Goal: Task Accomplishment & Management: Manage account settings

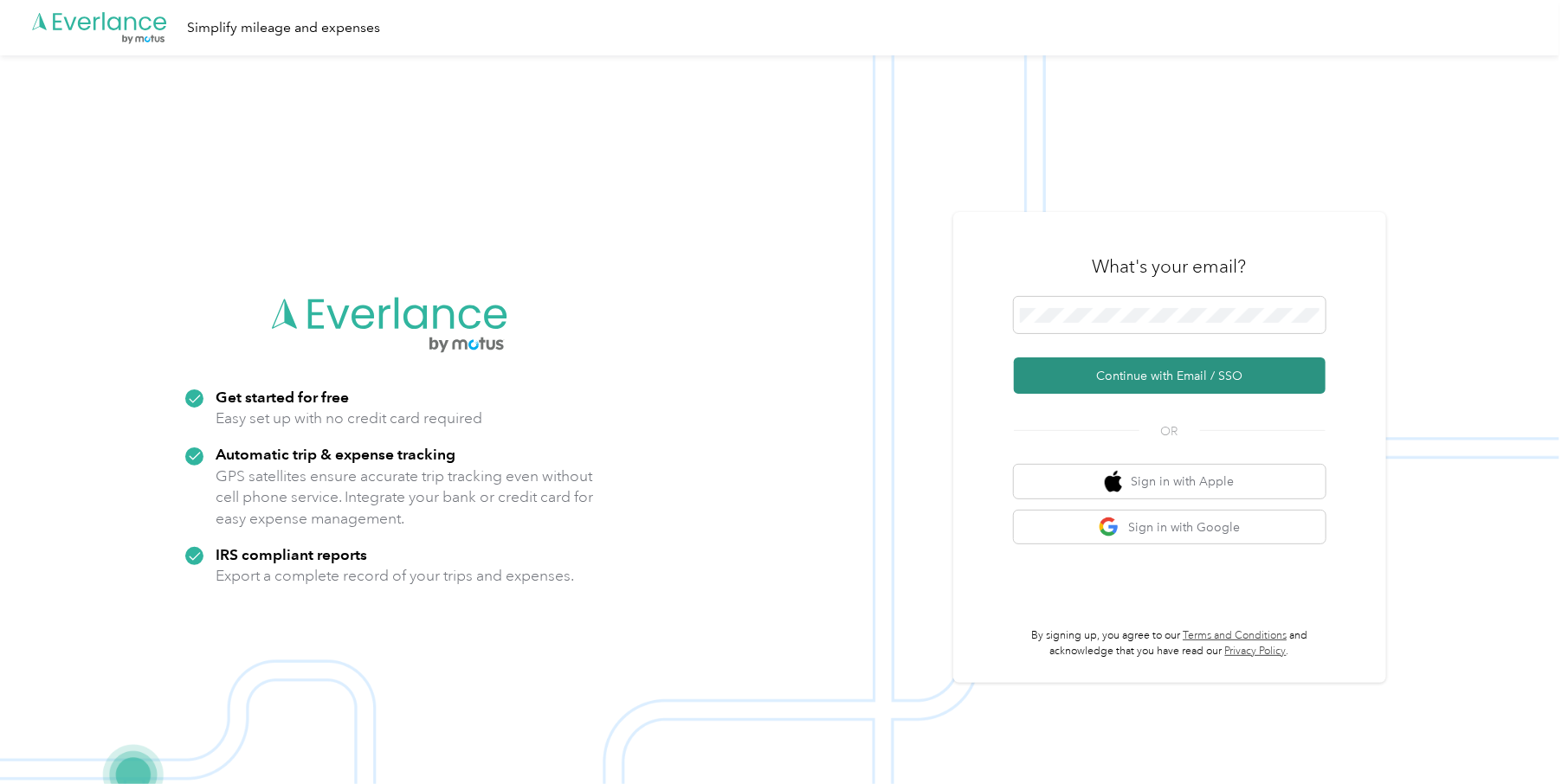
click at [1188, 382] on button "Continue with Email / SSO" at bounding box center [1170, 374] width 312 height 36
click at [1123, 376] on button "Continue with Email / SSO" at bounding box center [1170, 374] width 312 height 36
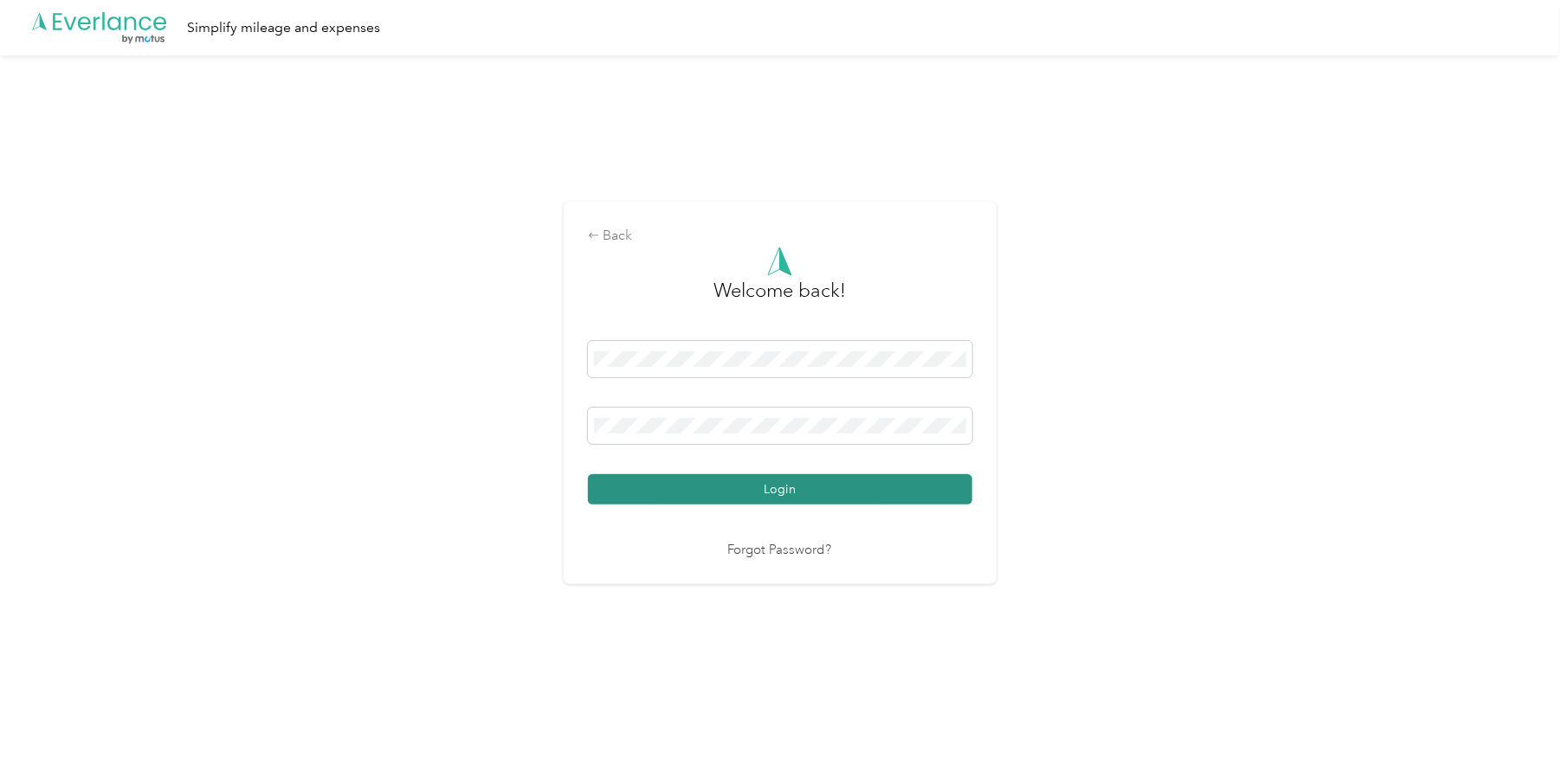
click at [776, 485] on button "Login" at bounding box center [780, 489] width 385 height 30
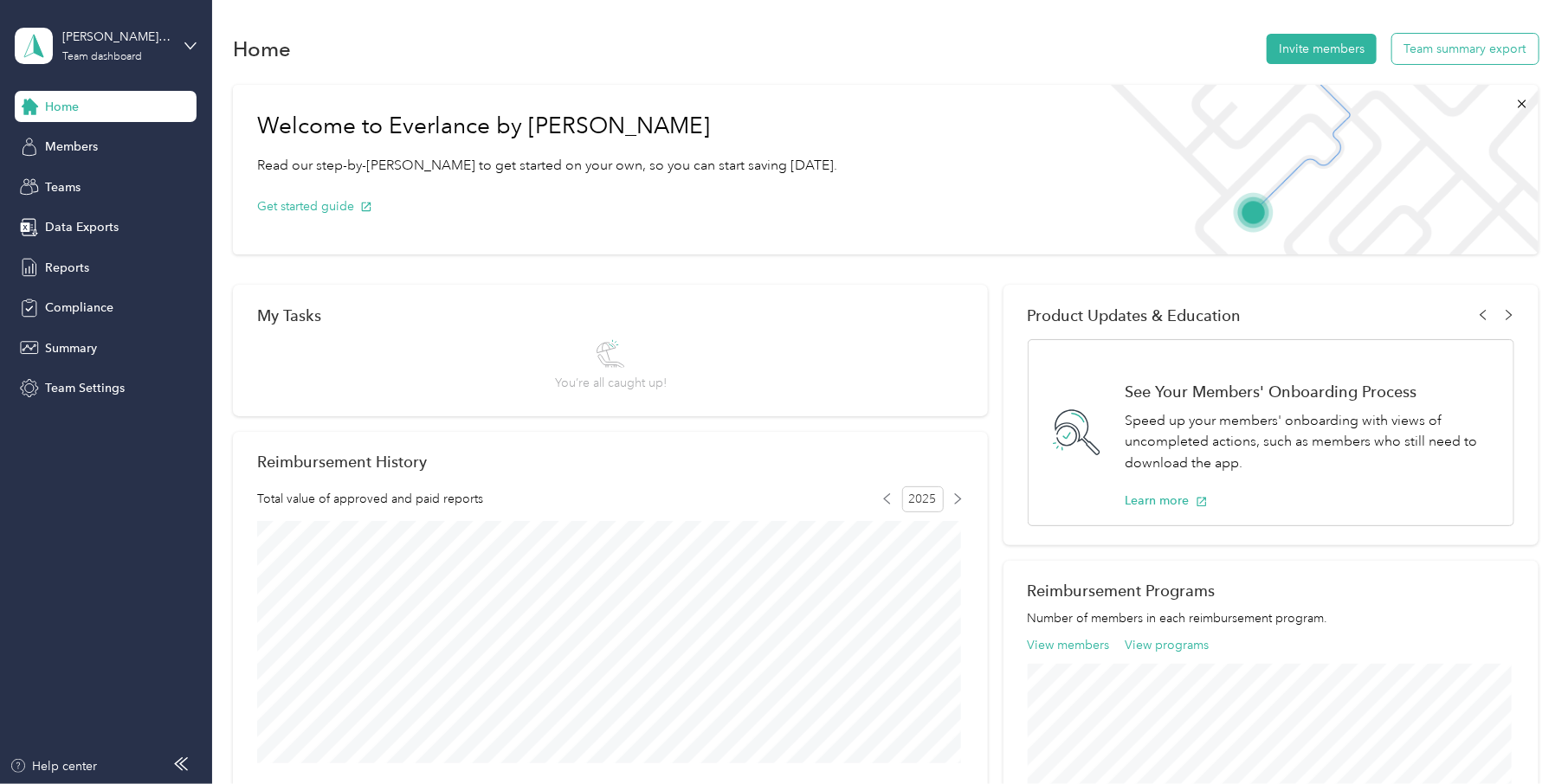
click at [1448, 51] on button "Team summary export" at bounding box center [1465, 49] width 147 height 30
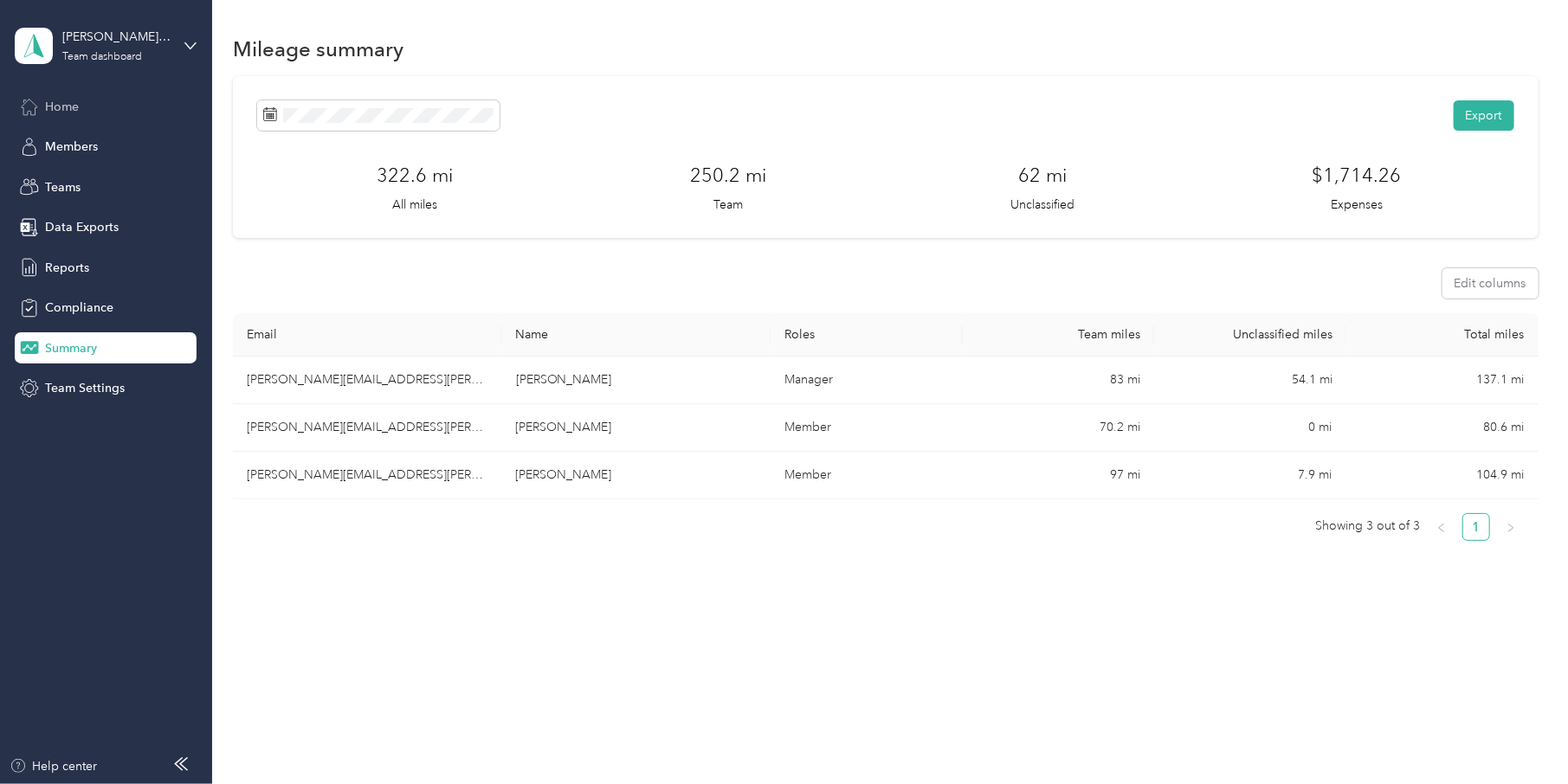
click at [56, 104] on span "Home" at bounding box center [62, 107] width 34 height 18
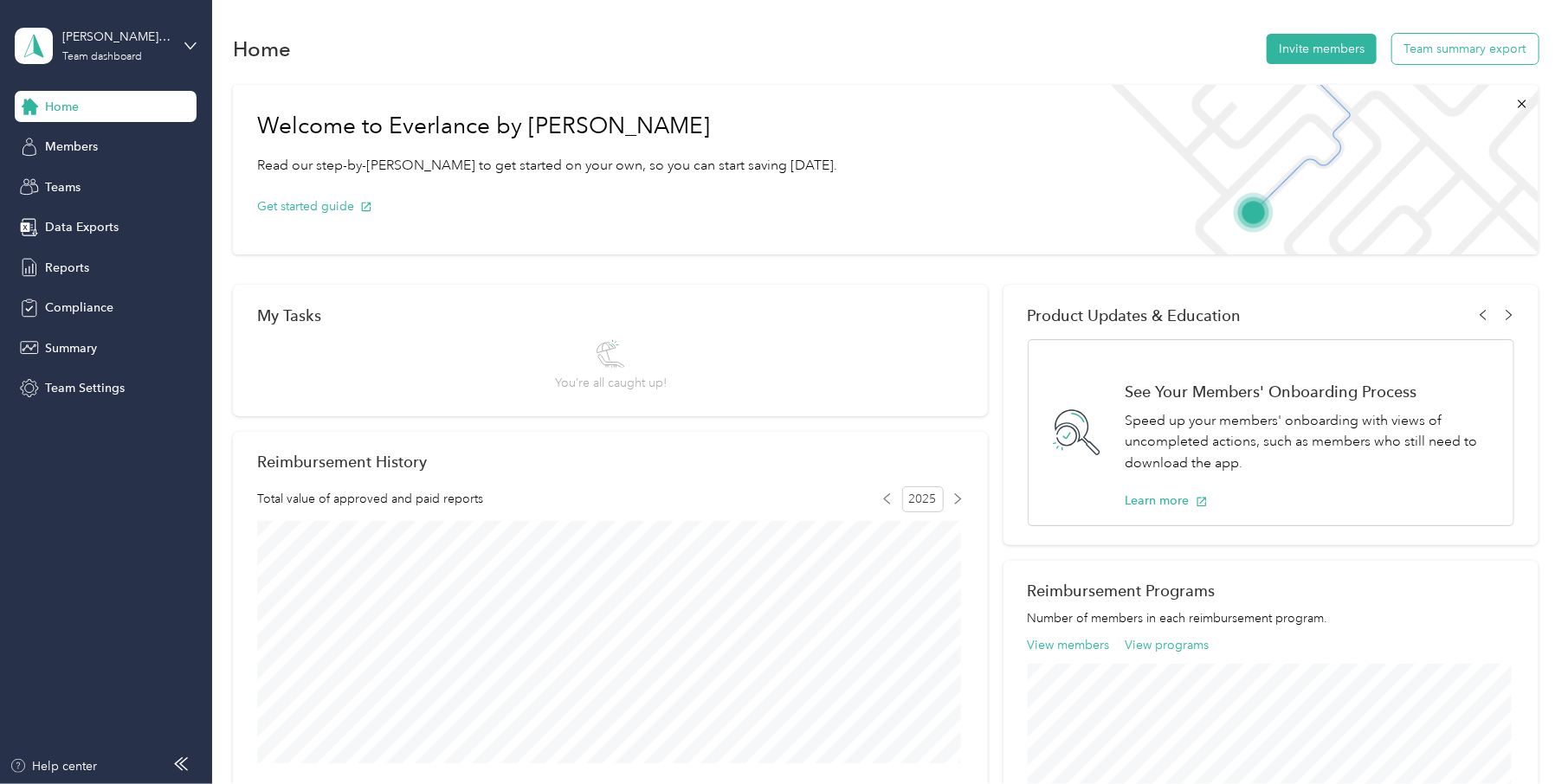
click at [1451, 49] on button "Team summary export" at bounding box center [1465, 49] width 147 height 30
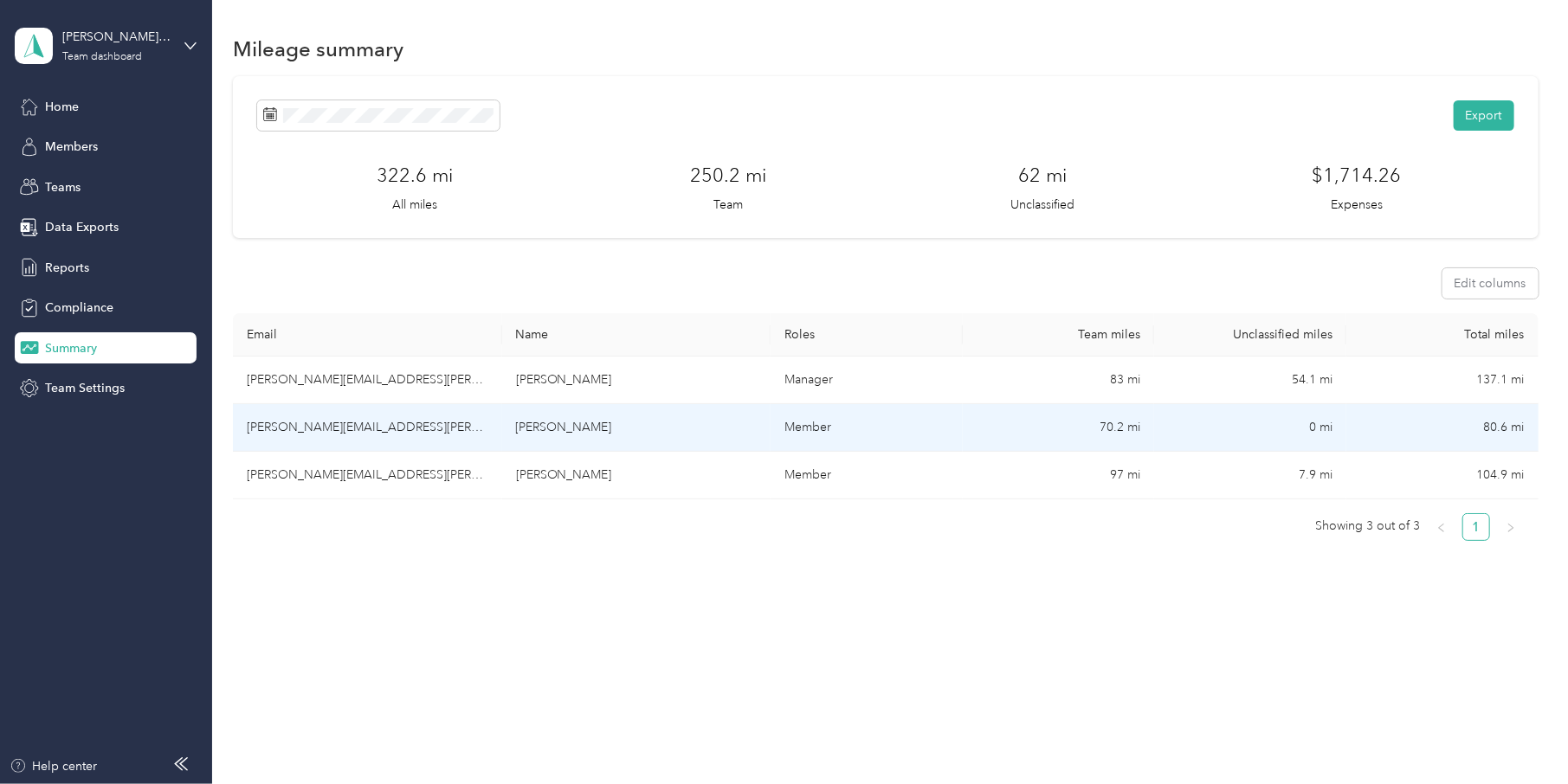
click at [293, 426] on td "tony.huette@echoelectric.com" at bounding box center [366, 428] width 269 height 48
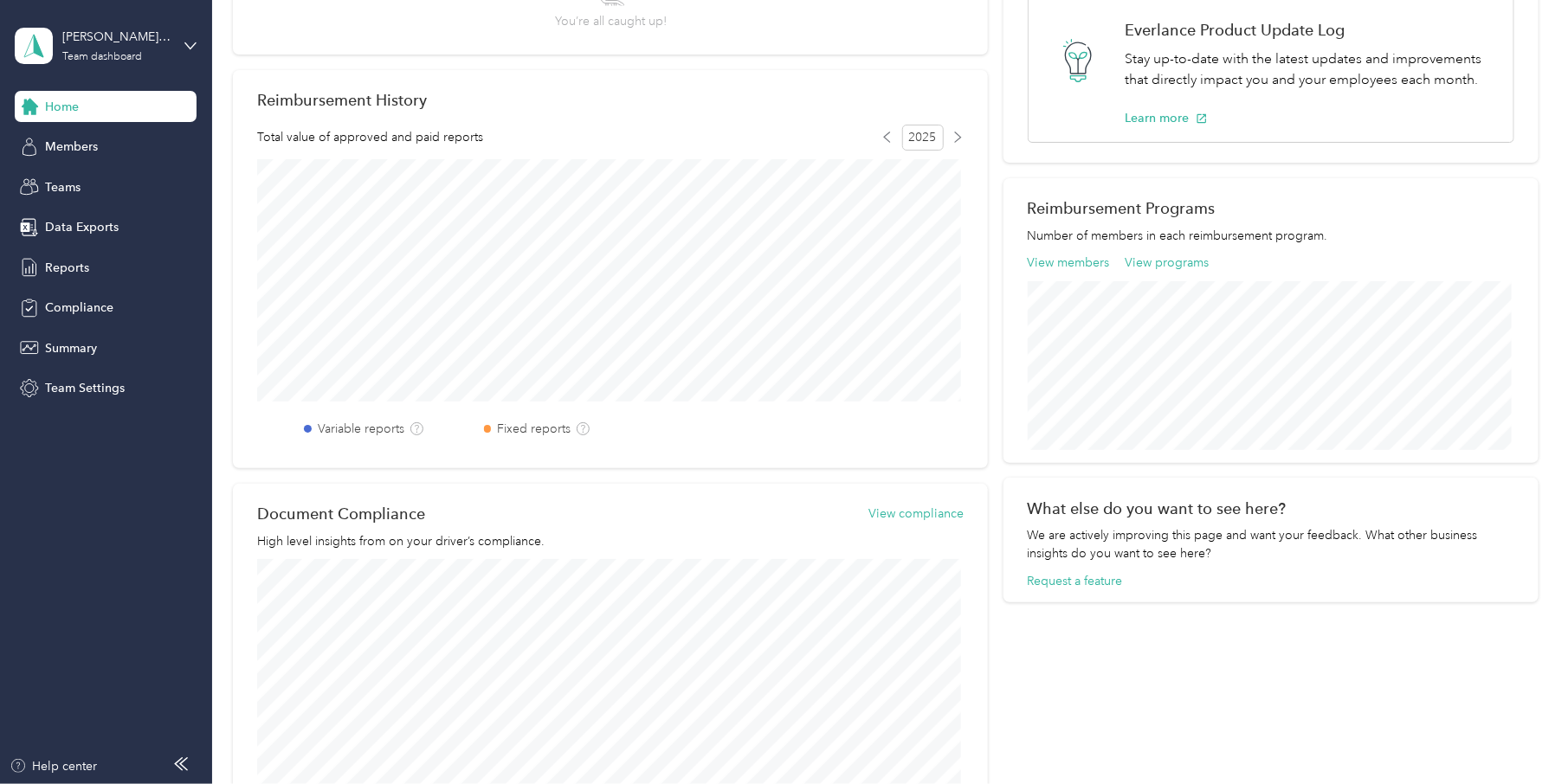
scroll to position [494, 0]
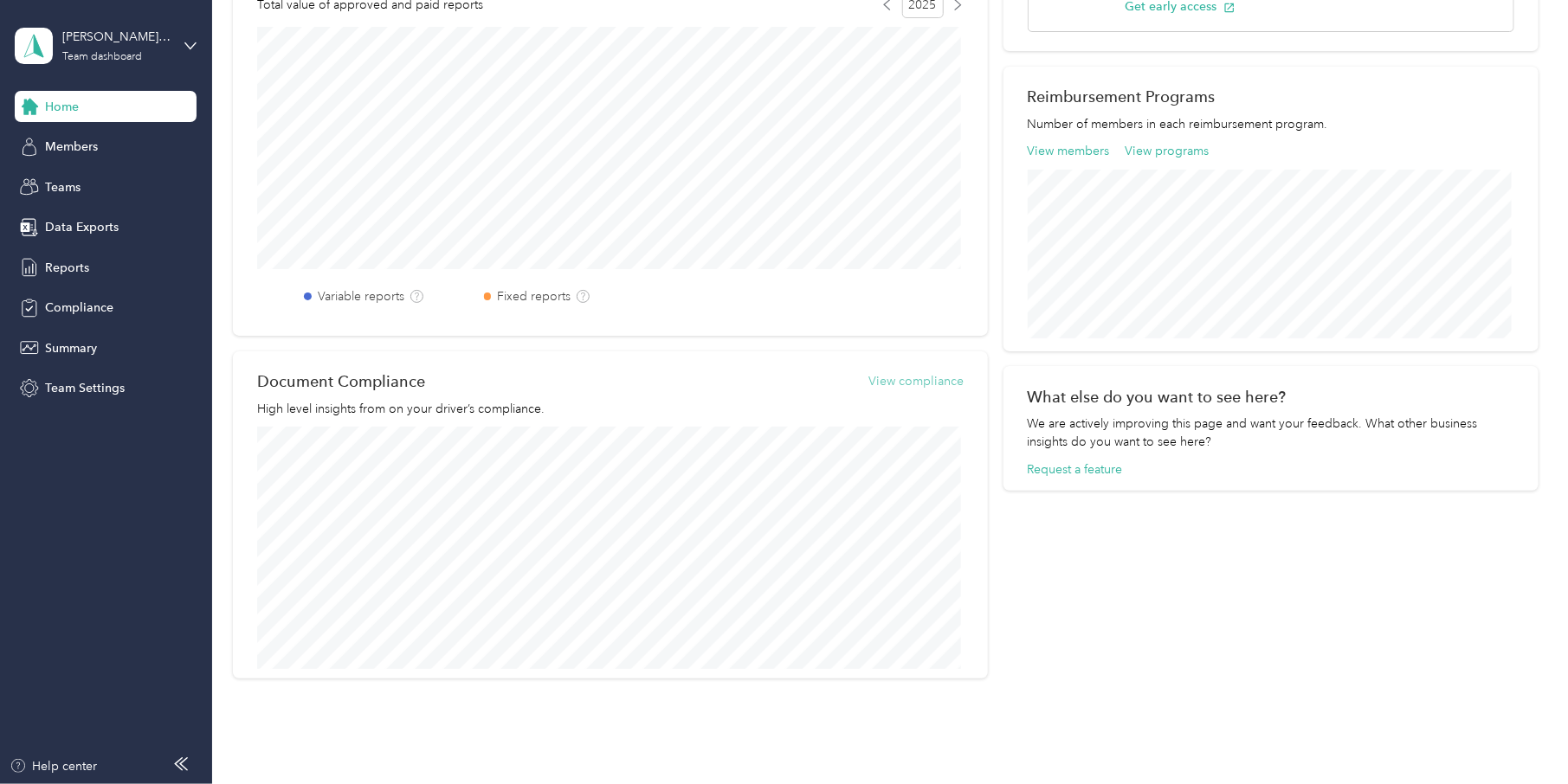
click at [926, 382] on button "View compliance" at bounding box center [916, 381] width 95 height 18
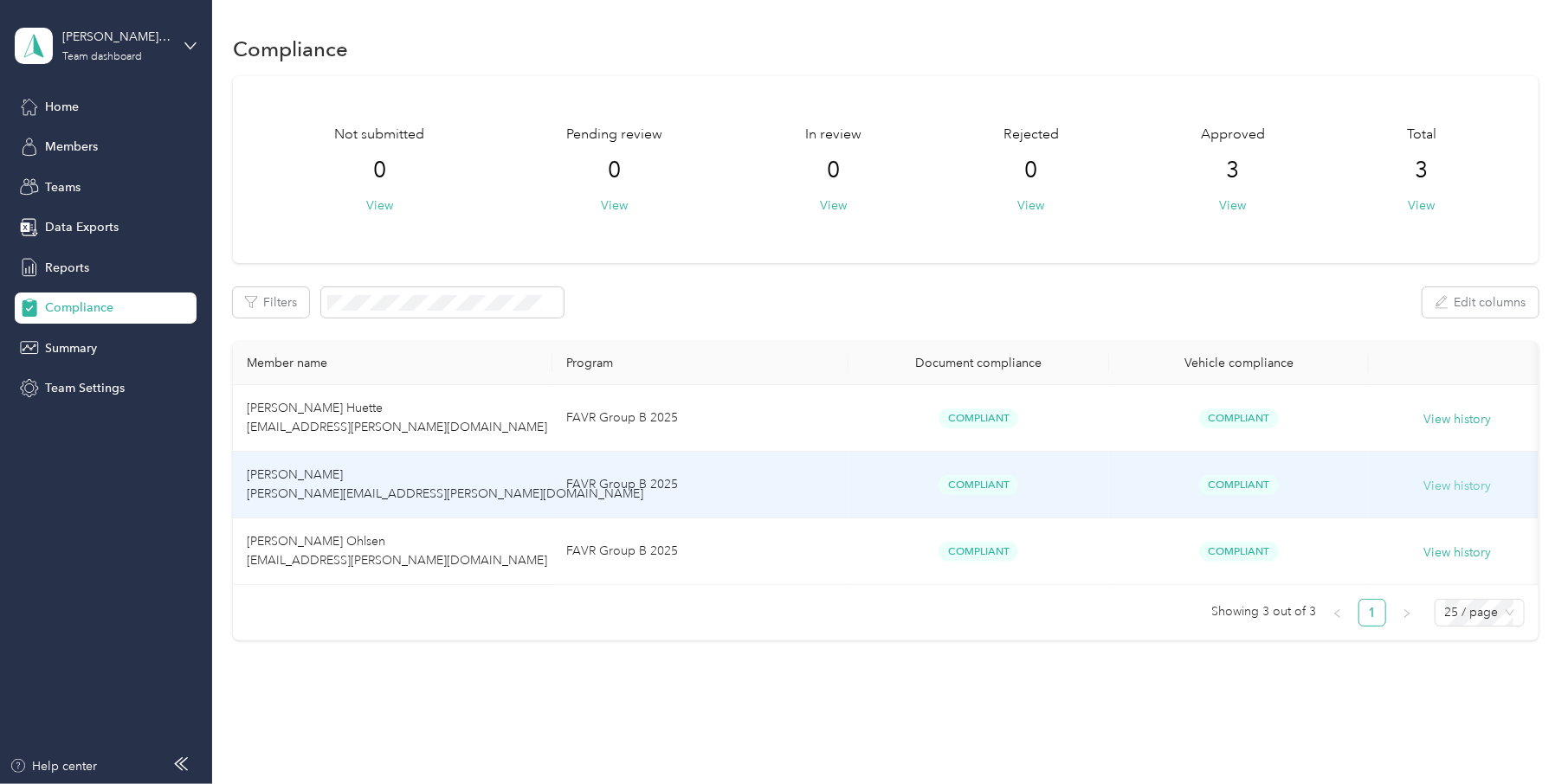
click at [1473, 487] on button "View history" at bounding box center [1457, 486] width 67 height 19
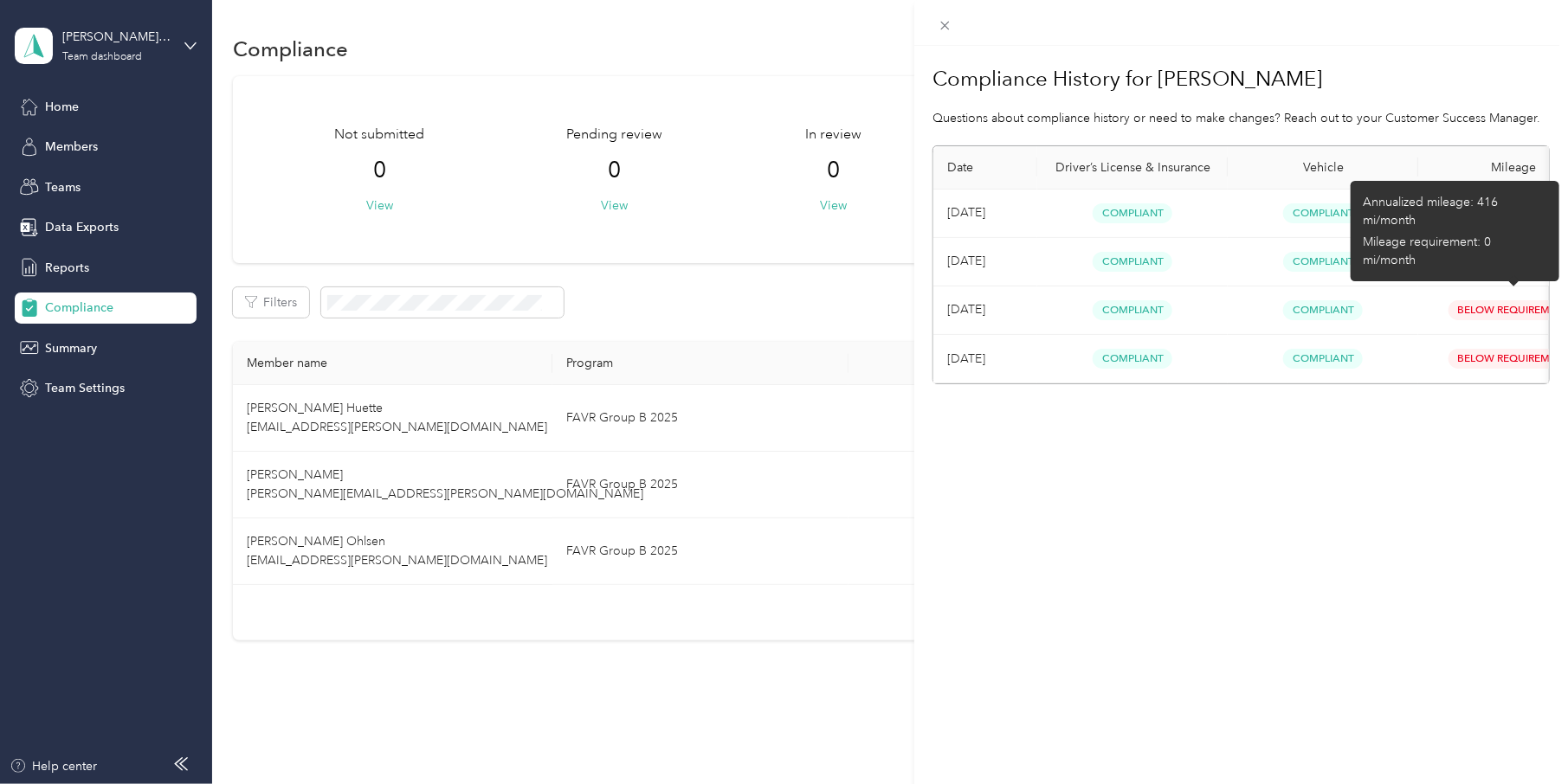
click at [1487, 258] on span "Below Requirement" at bounding box center [1514, 262] width 131 height 20
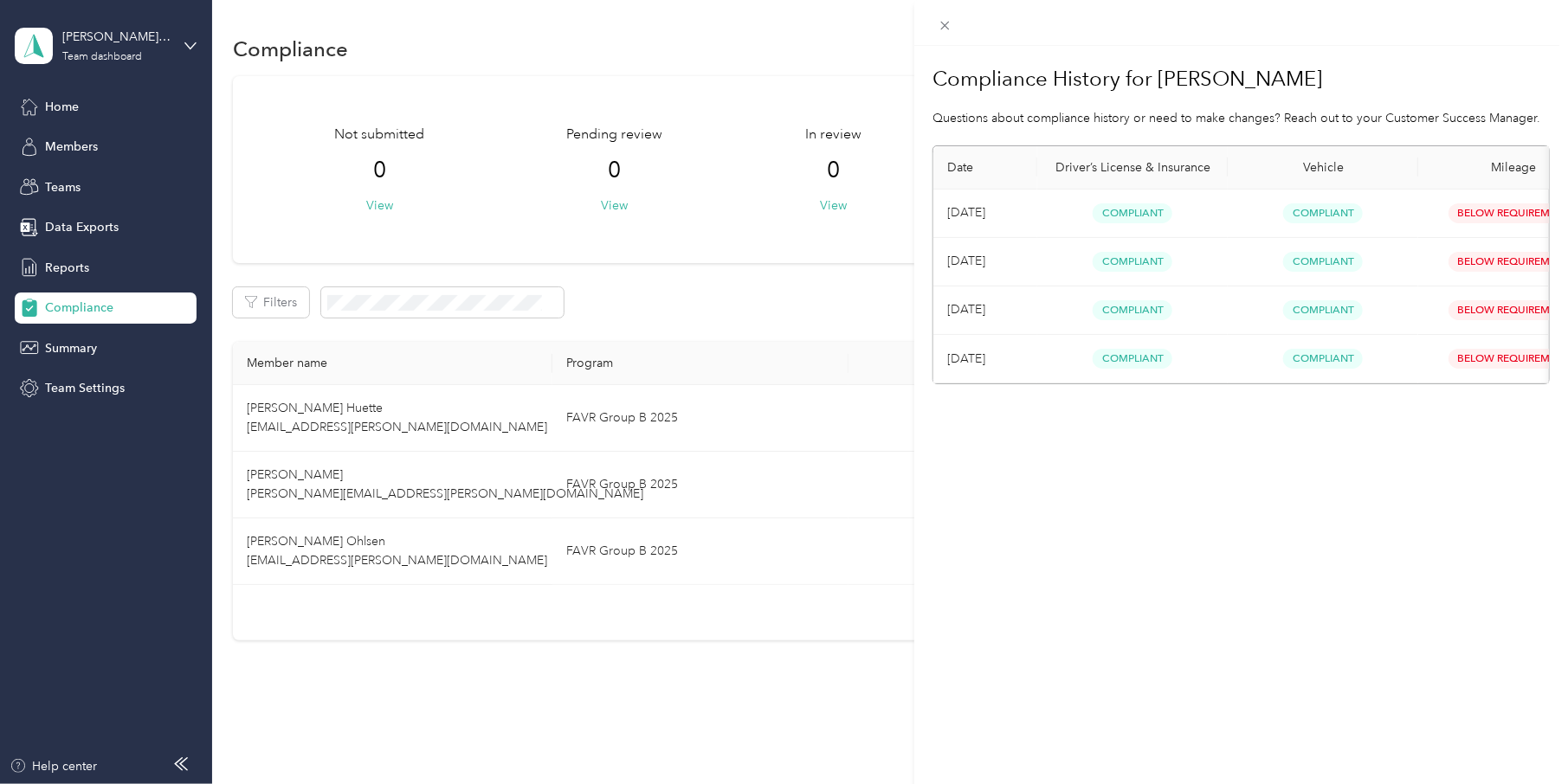
click at [306, 407] on div "Compliance History for Kevin D Kelly Questions about compliance history or need…" at bounding box center [784, 392] width 1568 height 784
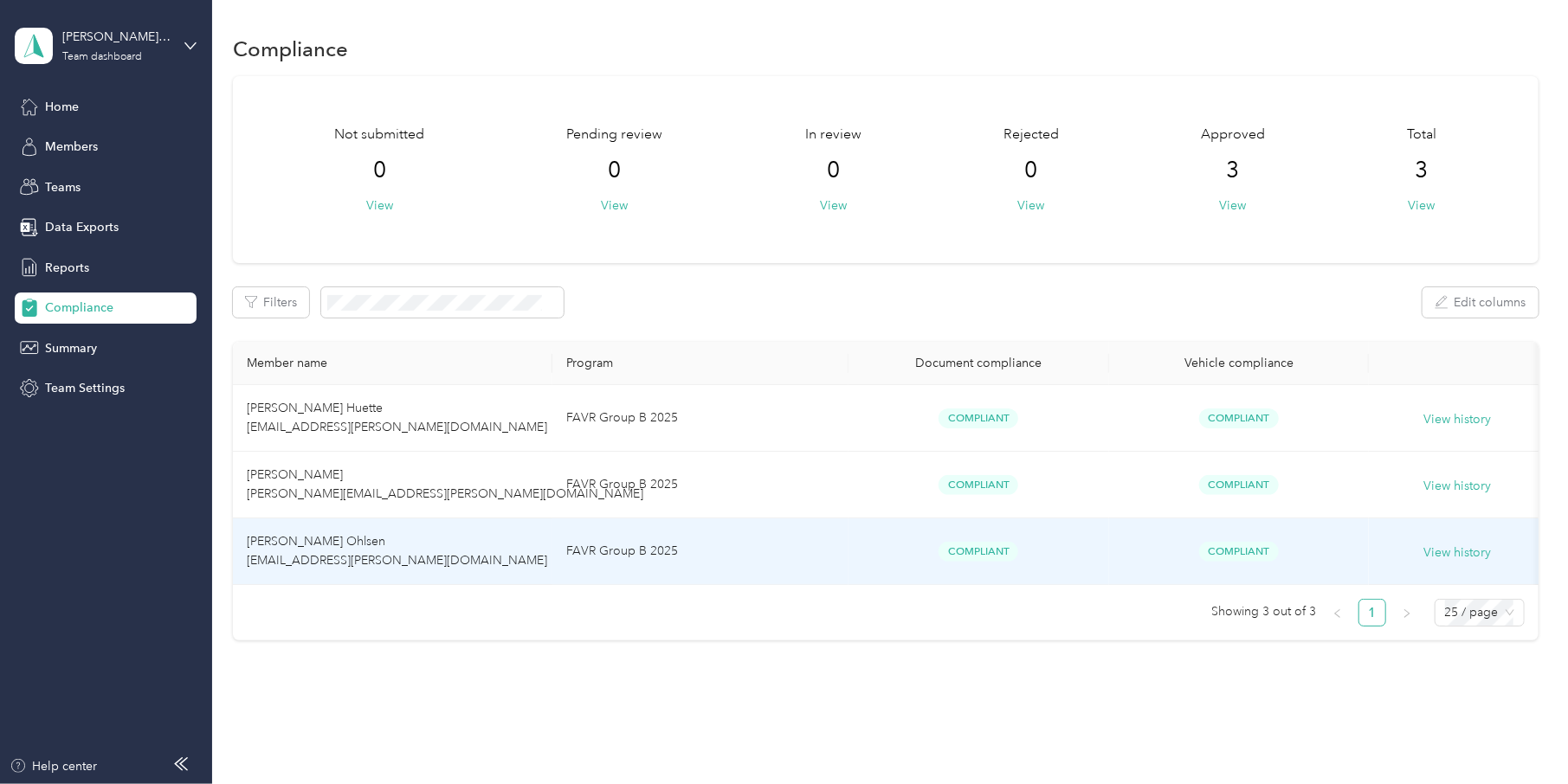
click at [323, 560] on span "Scott W. Ohlsen scott.ohlsen@echoelectric.com" at bounding box center [397, 551] width 301 height 34
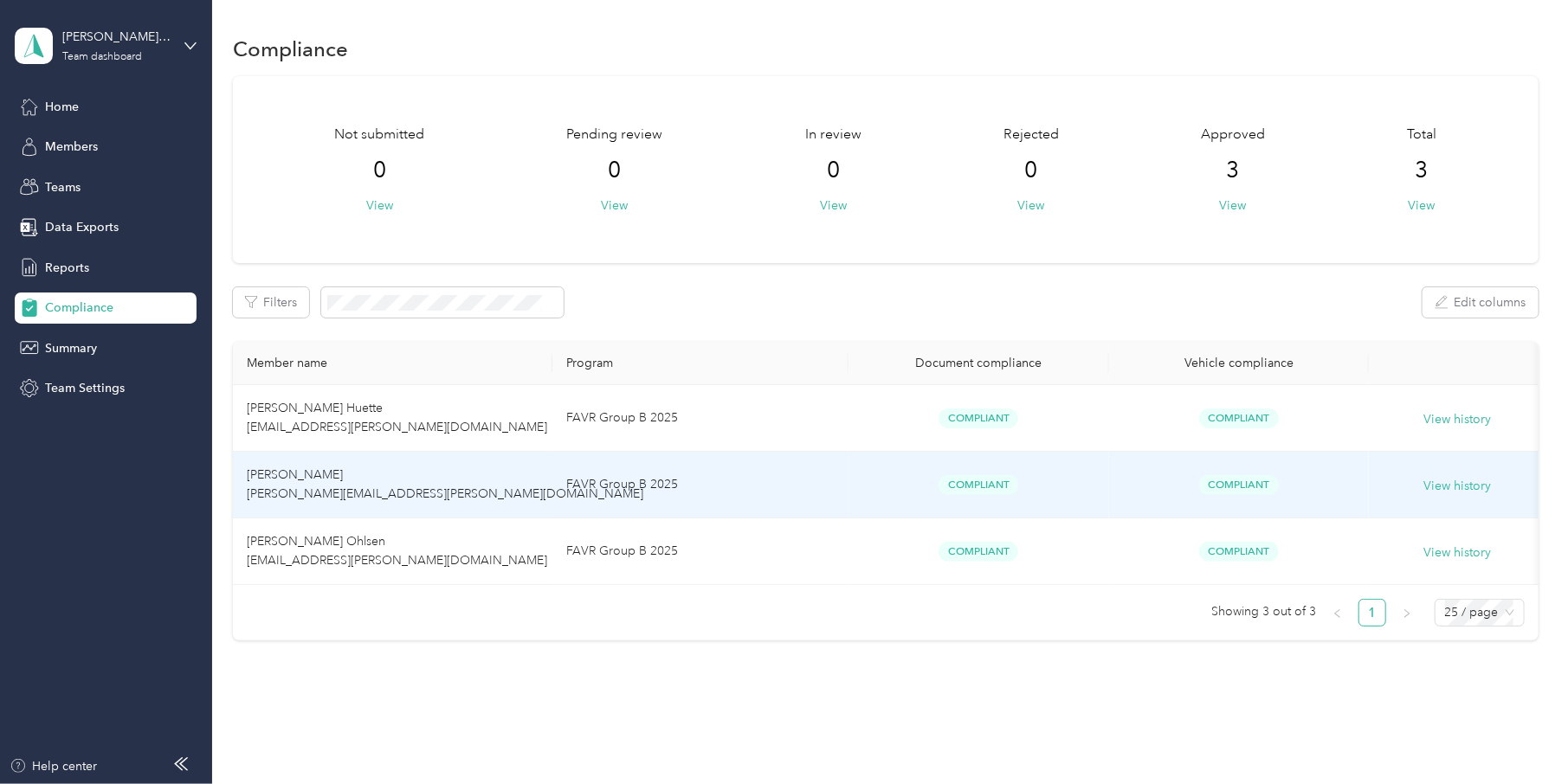
click at [316, 493] on span "Kevin D Kelly kevin.kelly@echoelectric.com" at bounding box center [445, 484] width 397 height 34
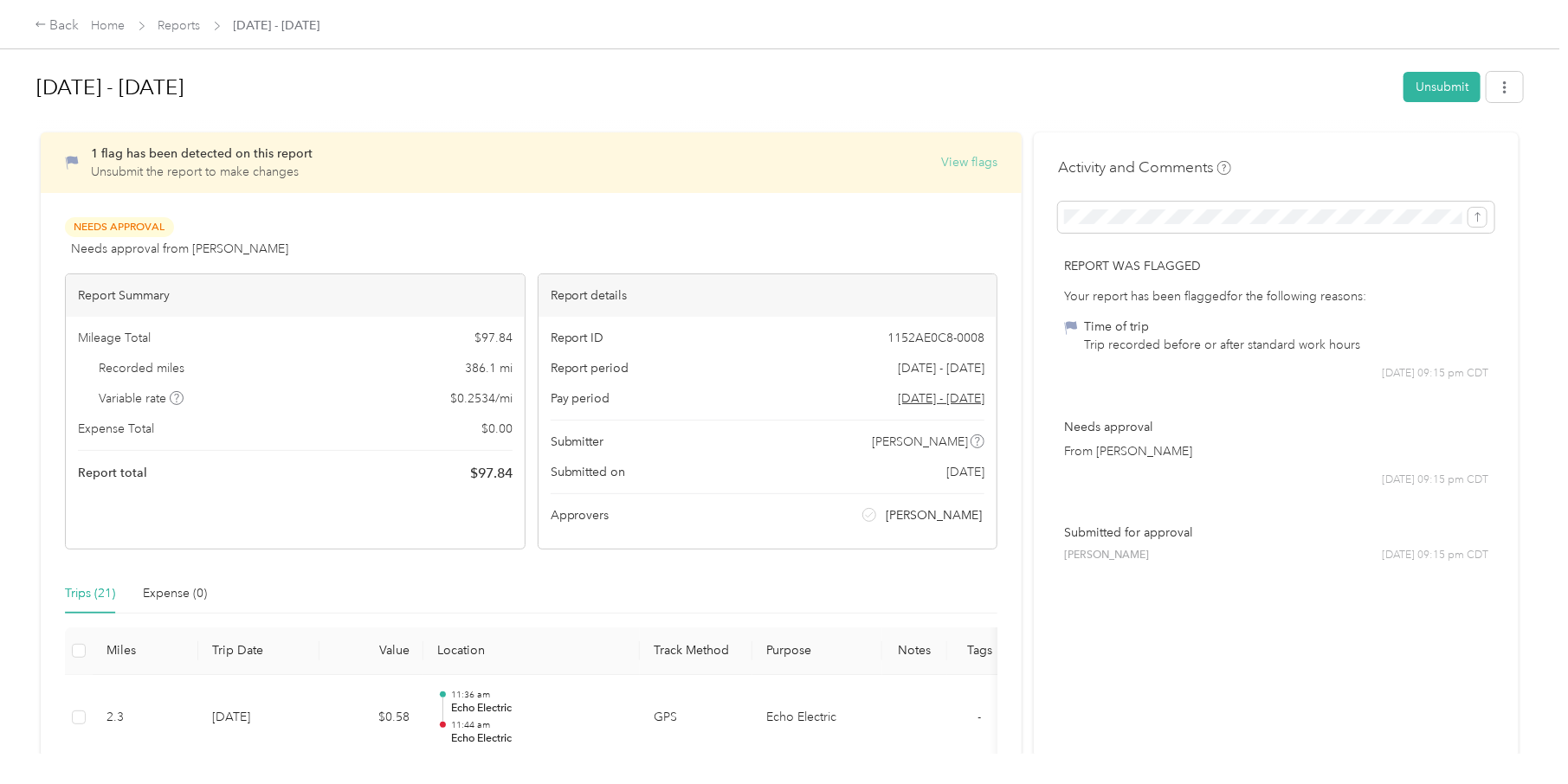
click at [972, 160] on button "View flags" at bounding box center [969, 162] width 56 height 18
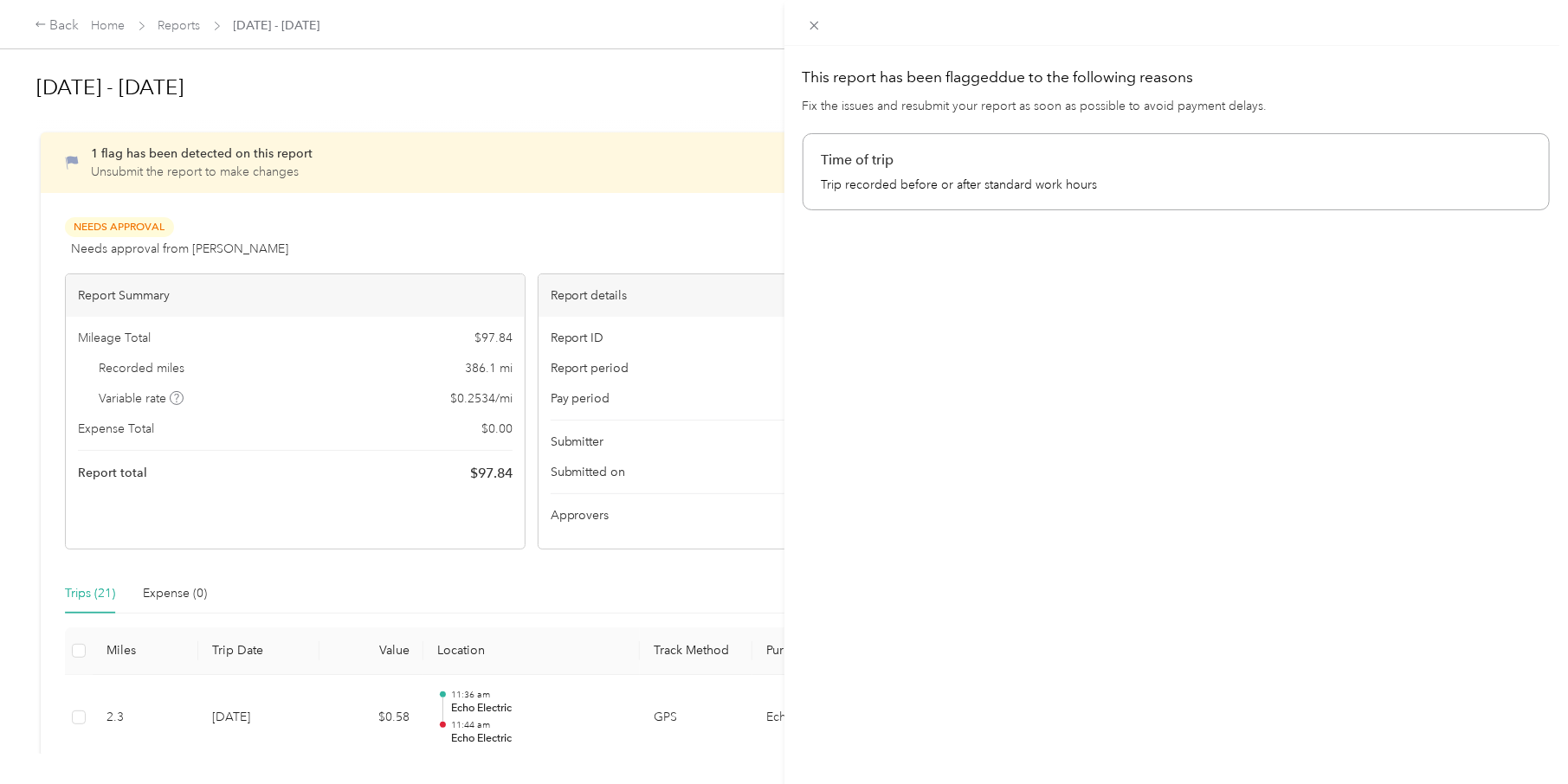
click at [705, 203] on div "This report has been flagged due to the following reasons Fix the issues and re…" at bounding box center [784, 392] width 1568 height 784
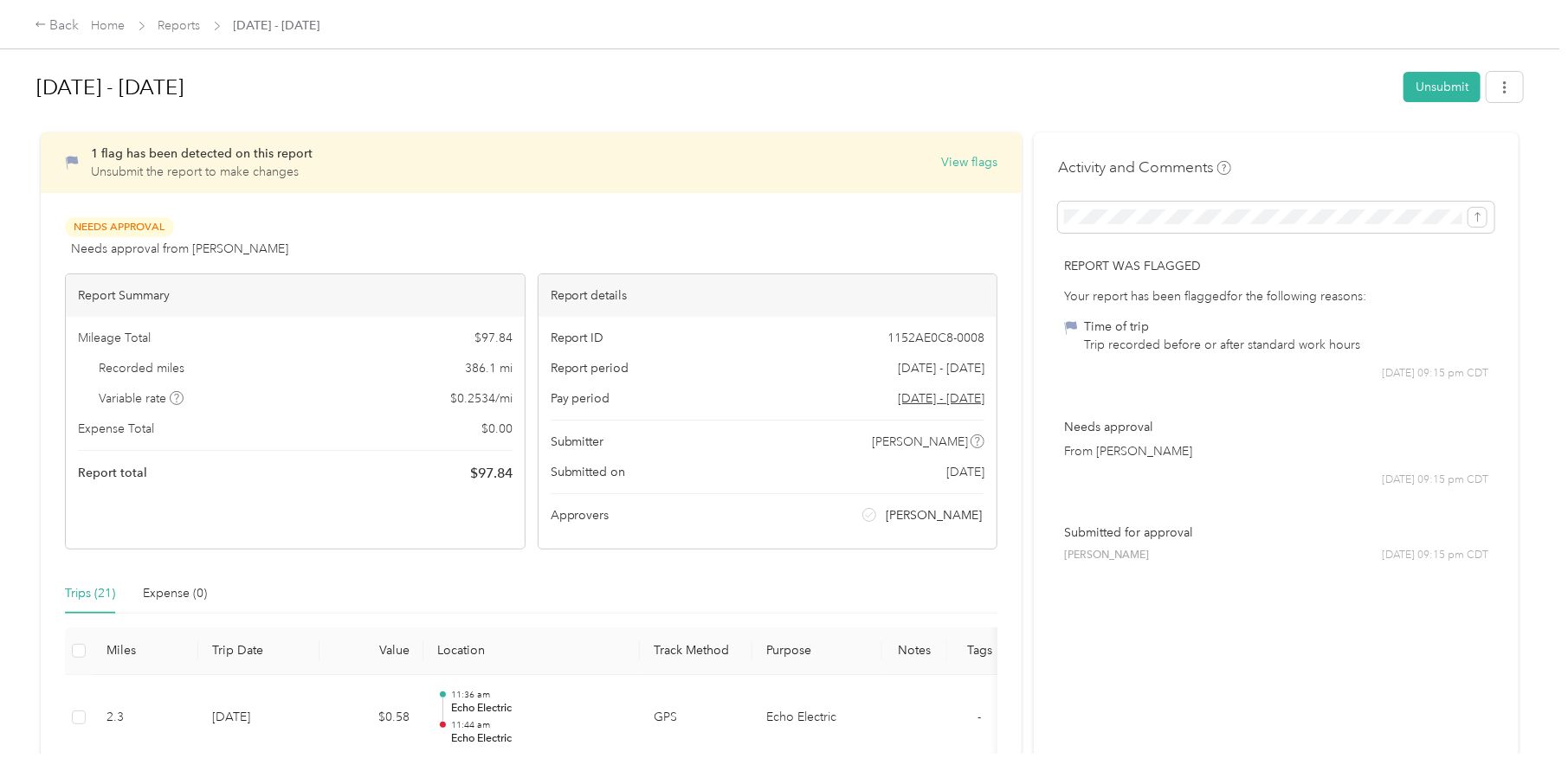
click at [81, 591] on div "Trips (21)" at bounding box center [90, 593] width 50 height 19
click at [1010, 774] on div "Back Home Reports [DATE] - [DATE] [DATE] - [DATE] Unsubmit 1 flag has been dete…" at bounding box center [780, 392] width 1560 height 784
click at [1028, 778] on div "Back Home Reports [DATE] - [DATE] [DATE] - [DATE] Unsubmit 1 flag has been dete…" at bounding box center [780, 392] width 1560 height 784
click at [966, 161] on button "View flags" at bounding box center [969, 162] width 56 height 18
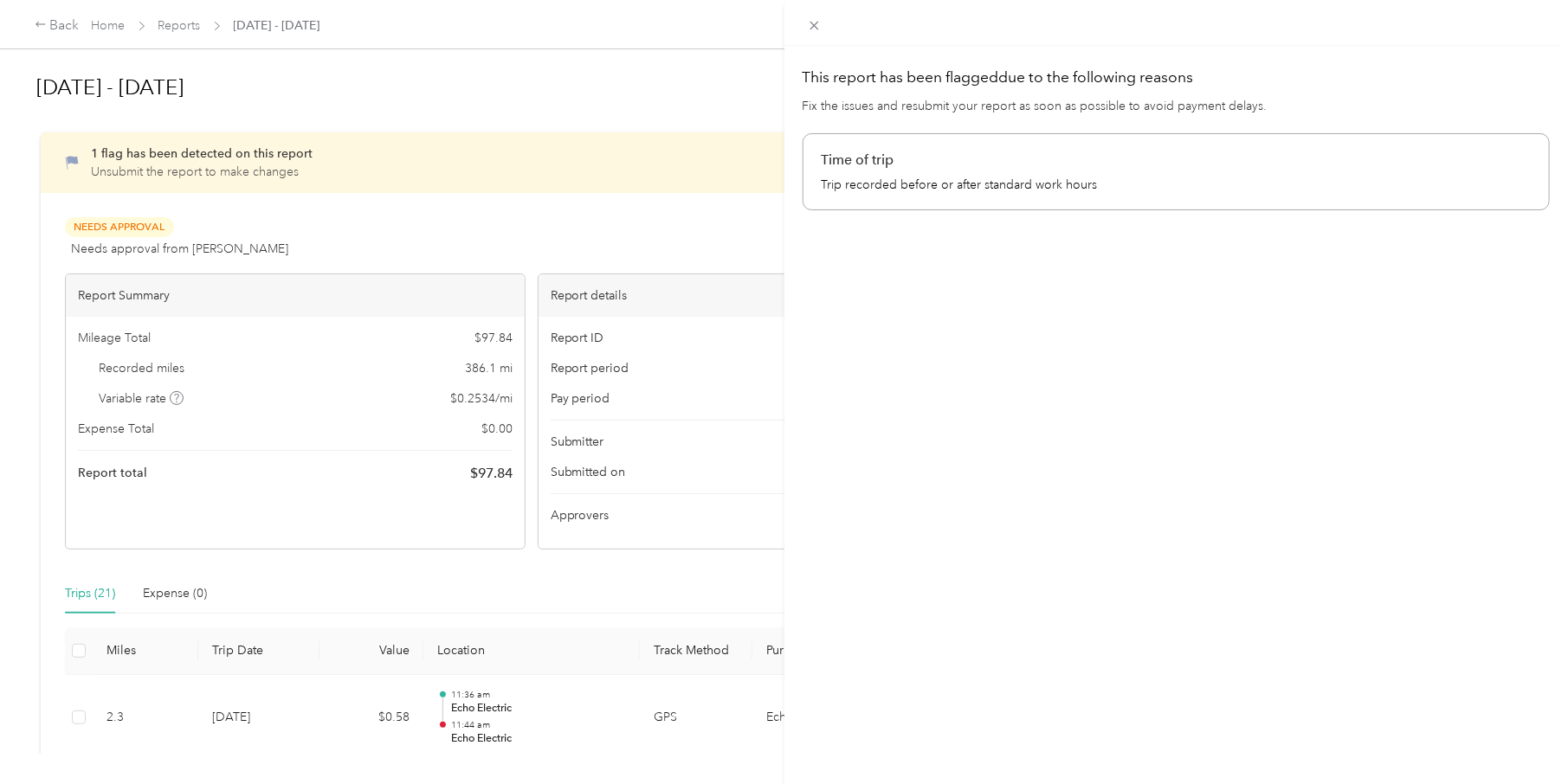
click at [966, 161] on p "Time of trip" at bounding box center [1176, 160] width 710 height 21
click at [702, 67] on div "This report has been flagged due to the following reasons Fix the issues and re…" at bounding box center [784, 392] width 1568 height 784
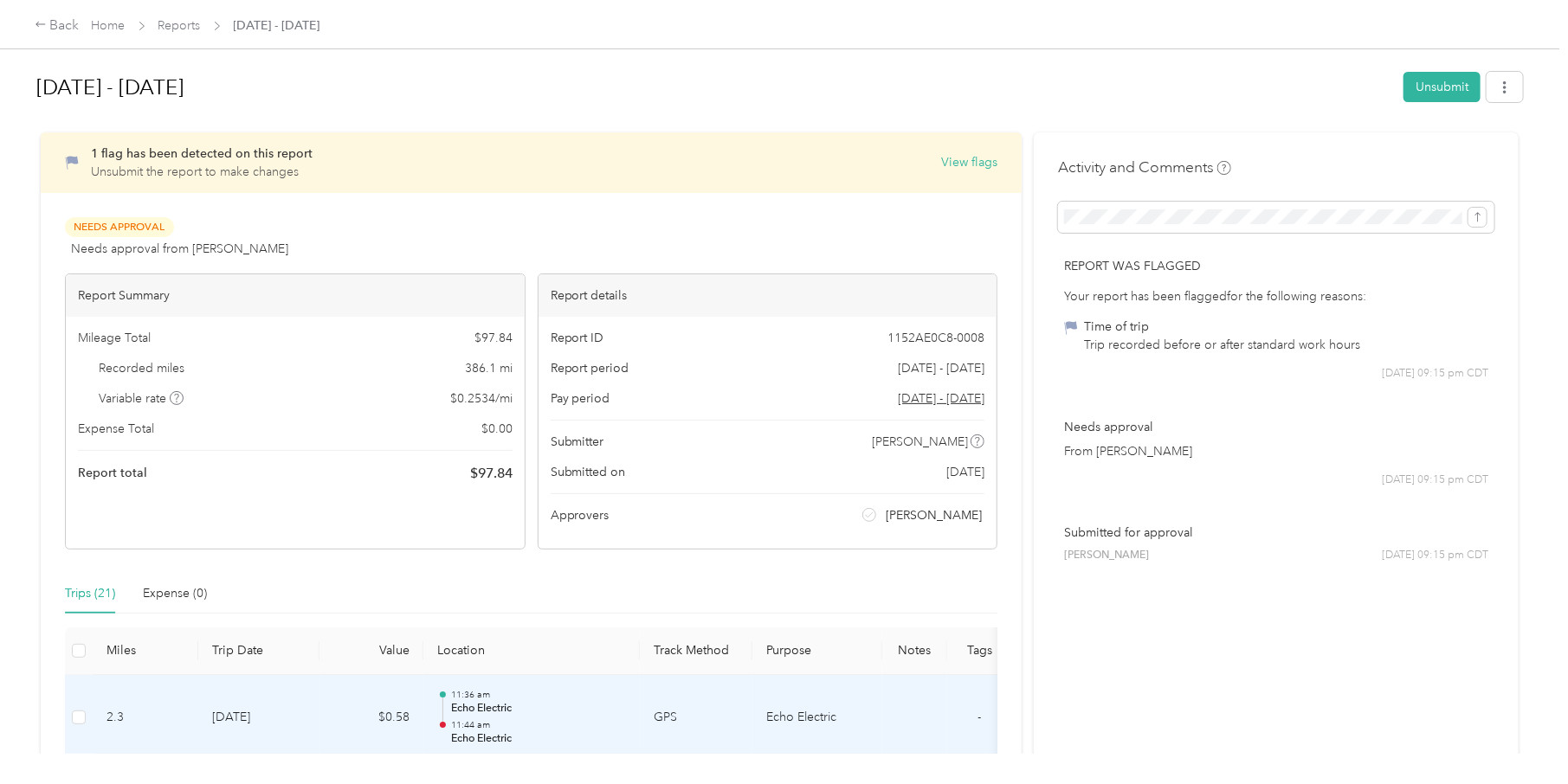
click at [928, 715] on td at bounding box center [915, 719] width 65 height 87
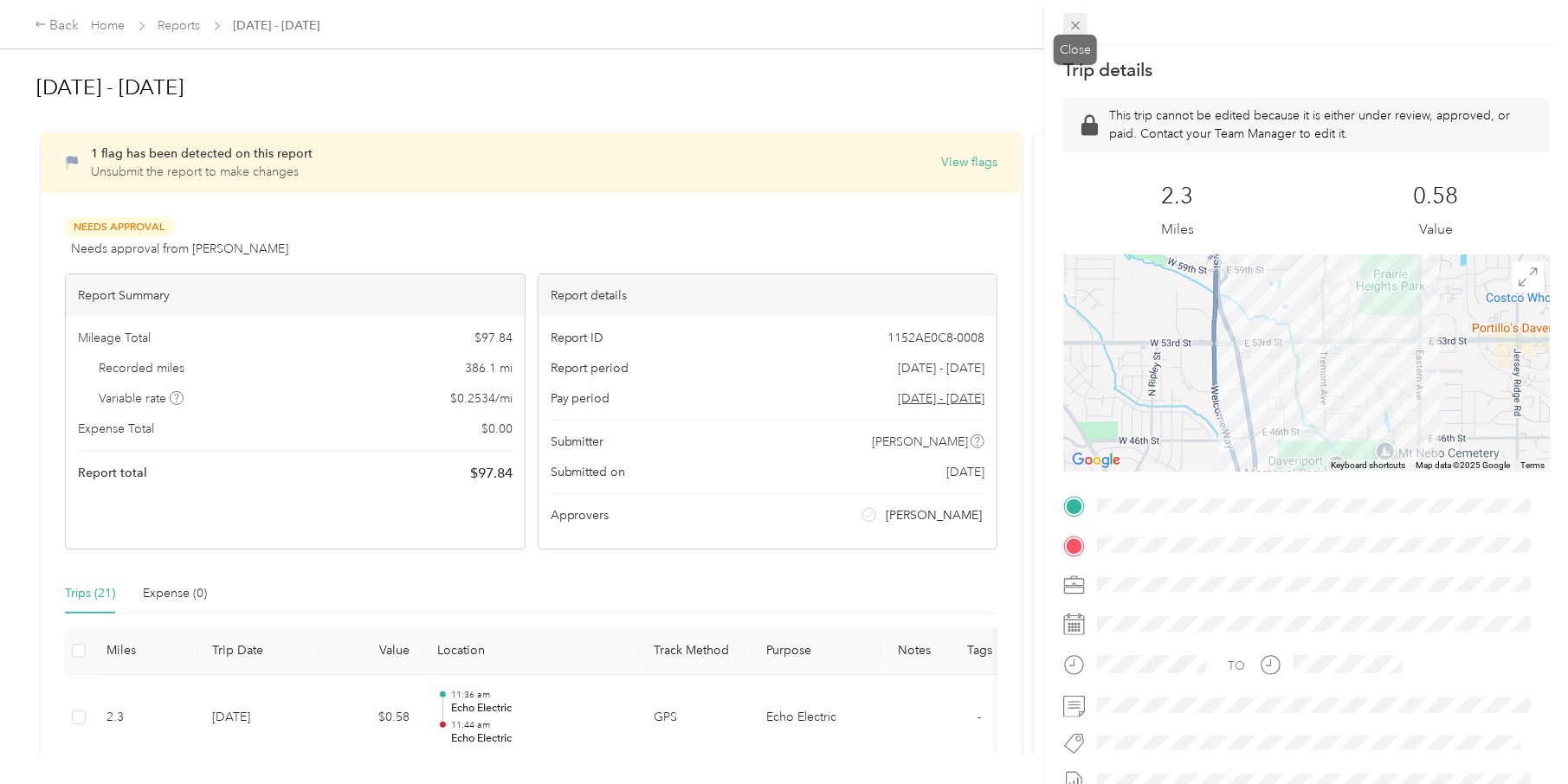
click at [1073, 21] on icon at bounding box center [1076, 26] width 15 height 15
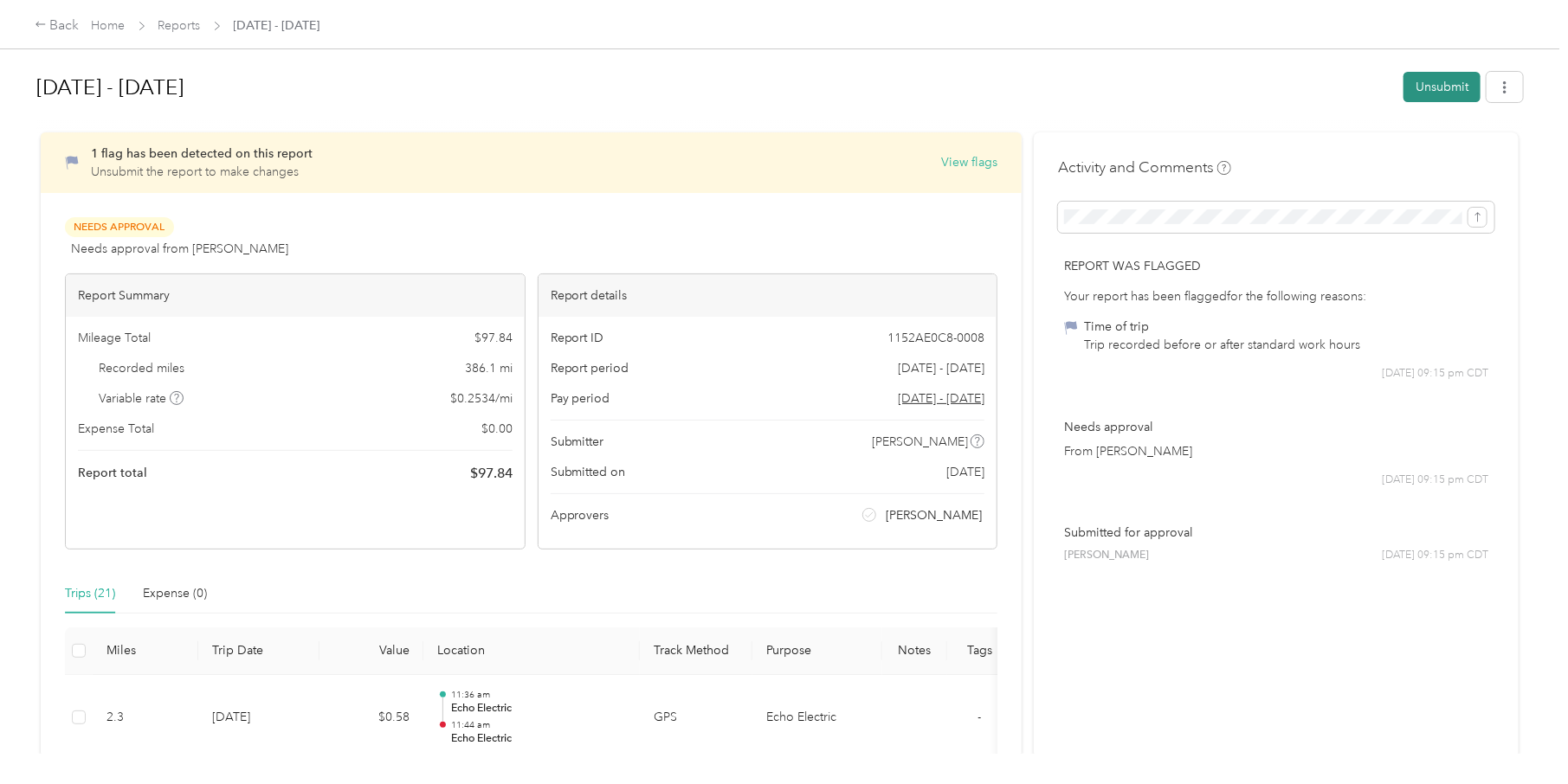
click at [1435, 89] on button "Unsubmit" at bounding box center [1442, 87] width 77 height 30
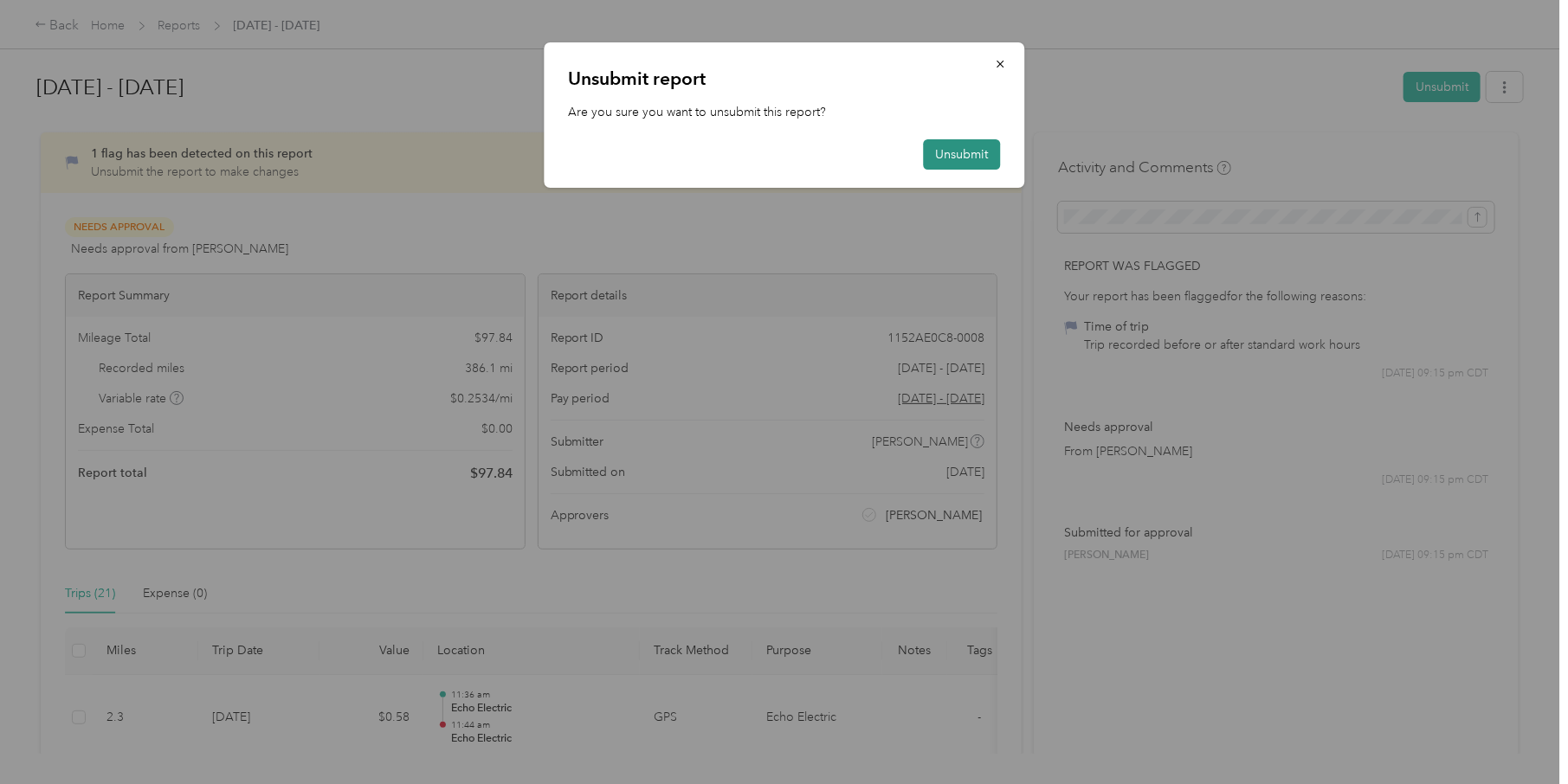
click at [972, 148] on button "Unsubmit" at bounding box center [961, 154] width 77 height 30
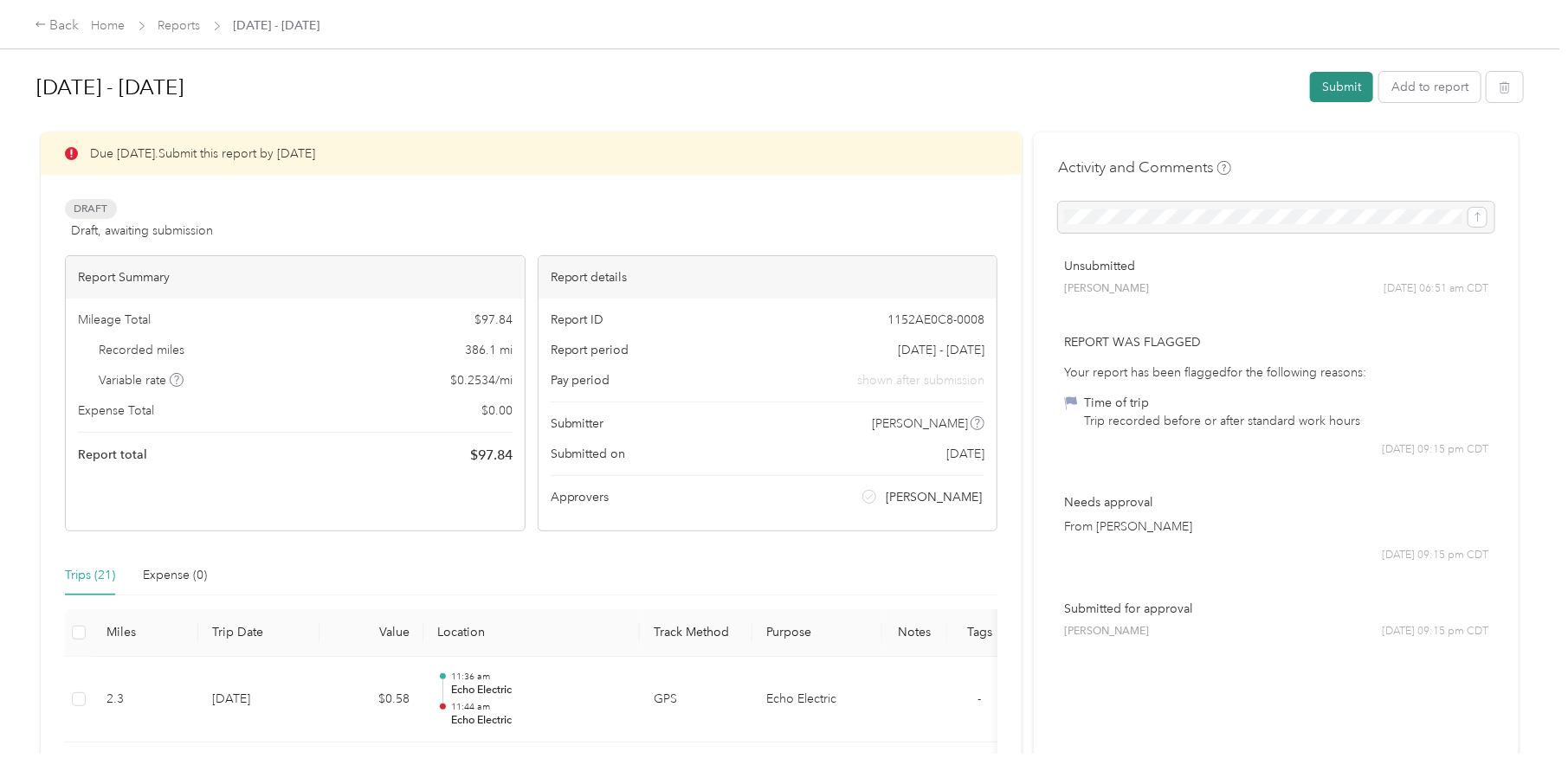
click at [1317, 83] on button "Submit" at bounding box center [1341, 87] width 63 height 30
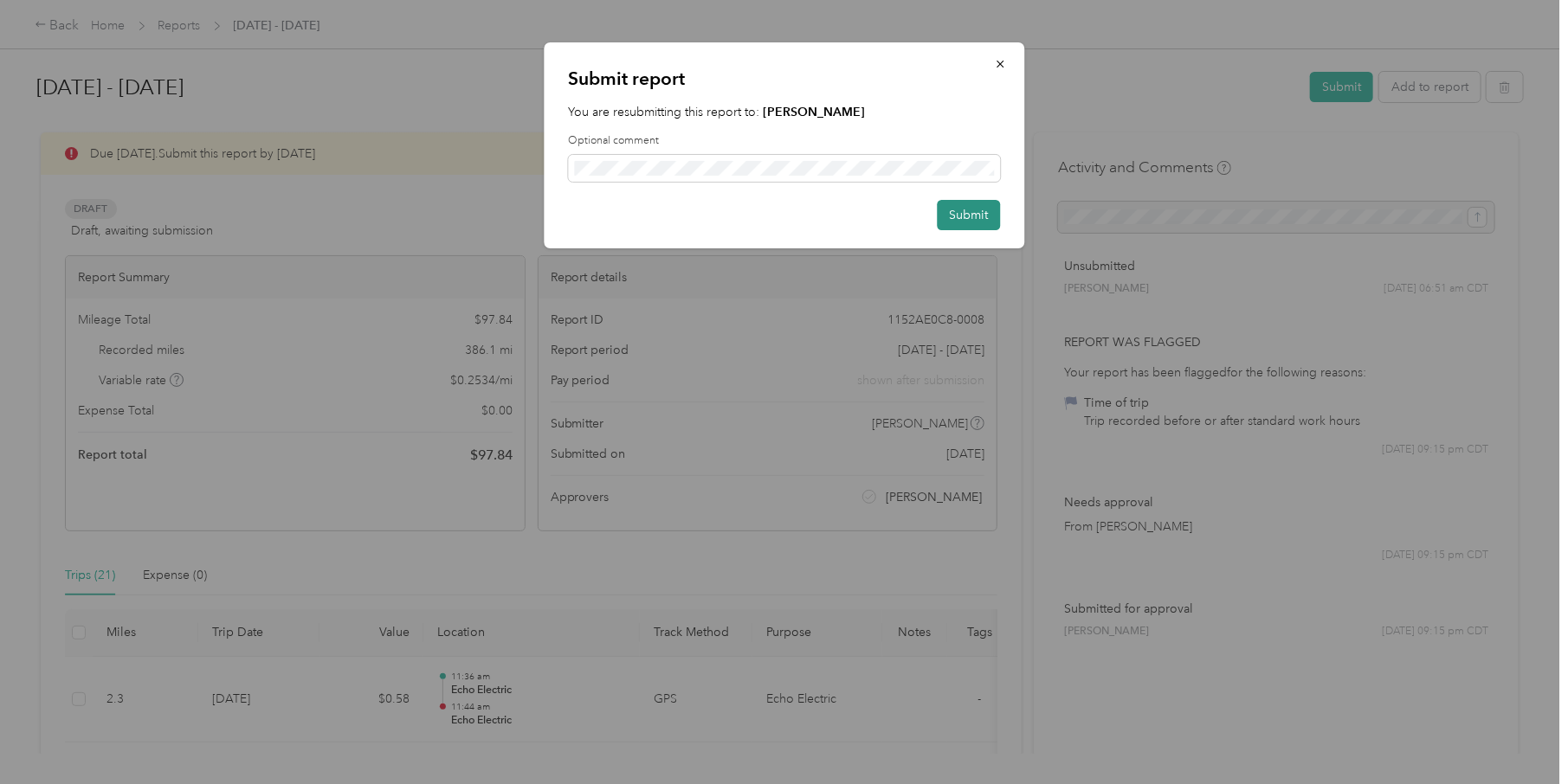
click at [984, 205] on button "Submit" at bounding box center [968, 215] width 63 height 30
